Goal: Find contact information: Find contact information

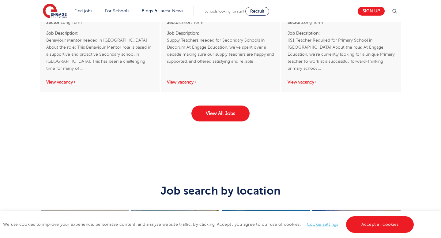
scroll to position [1392, 0]
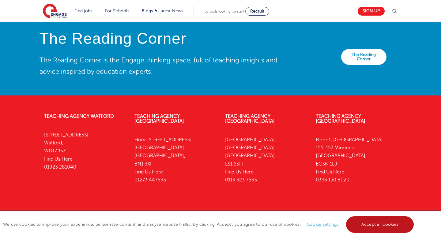
click at [392, 226] on link "Accept all cookies" at bounding box center [380, 224] width 68 height 17
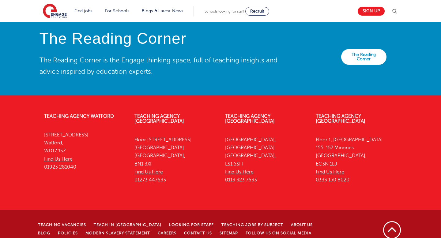
click at [184, 229] on li "Contact Us" at bounding box center [202, 233] width 36 height 8
click at [184, 231] on link "Contact Us" at bounding box center [198, 233] width 28 height 4
